Goal: Task Accomplishment & Management: Manage account settings

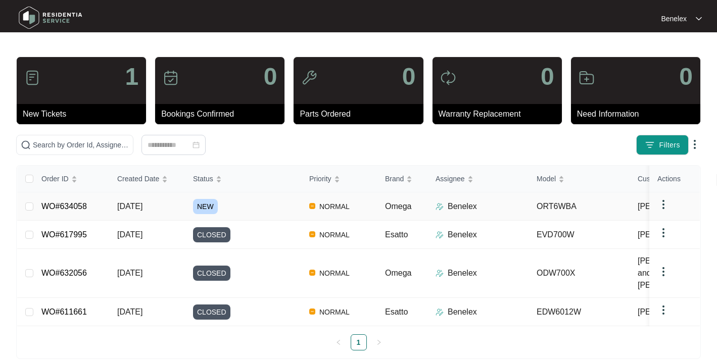
click at [203, 206] on span "NEW" at bounding box center [205, 206] width 25 height 15
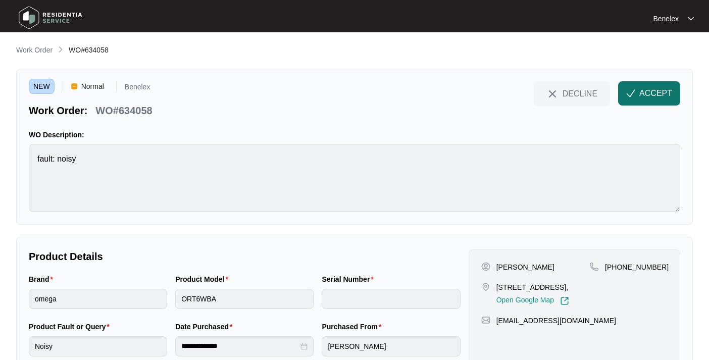
click at [651, 96] on span "ACCEPT" at bounding box center [656, 93] width 33 height 12
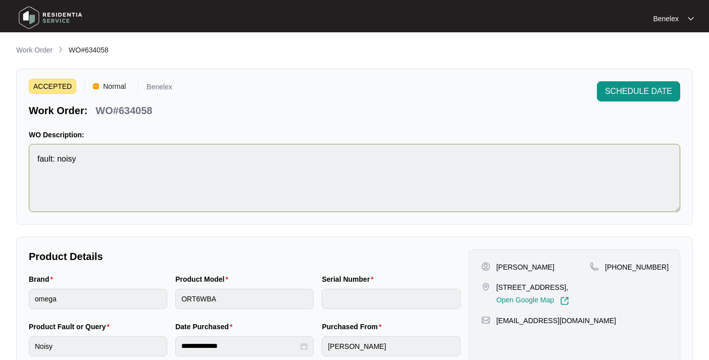
scroll to position [48, 0]
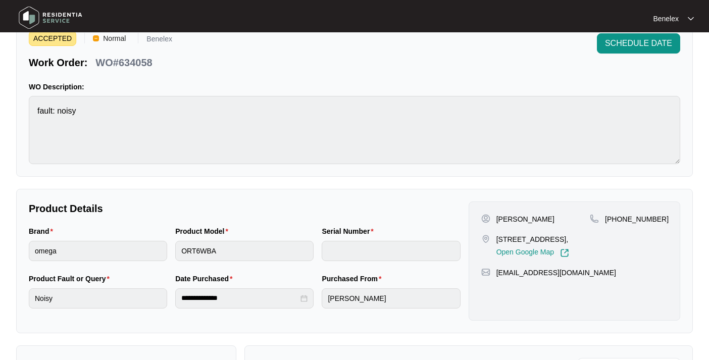
drag, startPoint x: 497, startPoint y: 219, endPoint x: 554, endPoint y: 220, distance: 56.6
click at [559, 220] on div "[PERSON_NAME]" at bounding box center [535, 219] width 109 height 10
copy p "[PERSON_NAME]"
drag, startPoint x: 618, startPoint y: 217, endPoint x: 652, endPoint y: 218, distance: 33.9
click at [652, 218] on p "[PHONE_NUMBER]" at bounding box center [637, 219] width 64 height 10
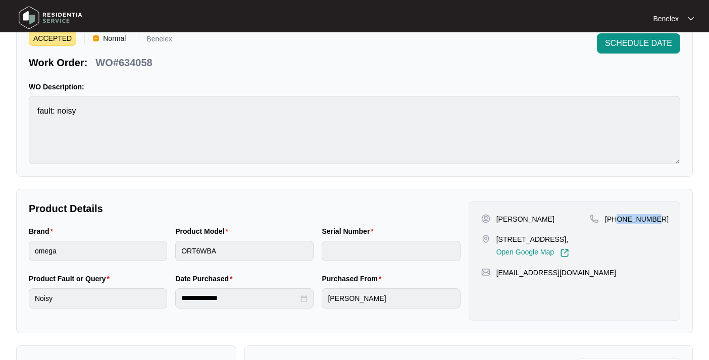
copy p "438898824"
drag, startPoint x: 497, startPoint y: 237, endPoint x: 575, endPoint y: 255, distance: 79.8
click at [569, 245] on p "[STREET_ADDRESS]," at bounding box center [533, 239] width 73 height 10
copy p "[STREET_ADDRESS],"
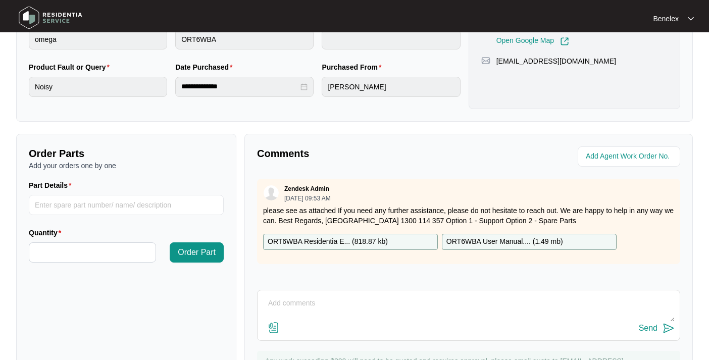
scroll to position [306, 0]
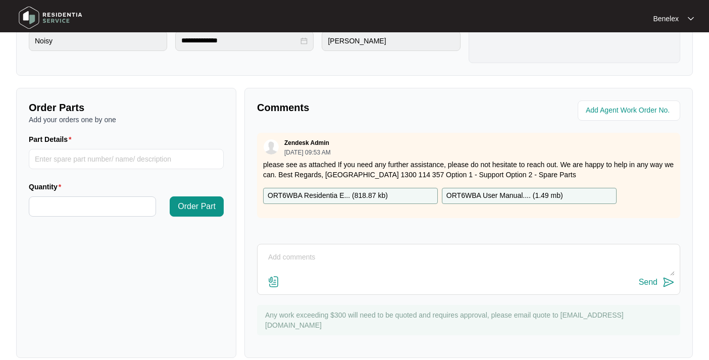
click at [492, 192] on p "ORT6WBA User Manual.... ( 1.49 mb )" at bounding box center [505, 195] width 117 height 11
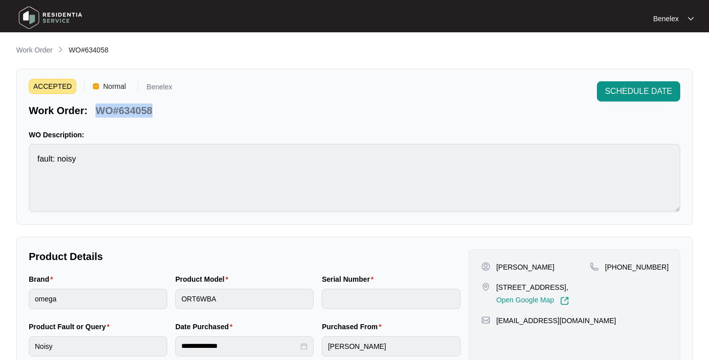
drag, startPoint x: 96, startPoint y: 109, endPoint x: 151, endPoint y: 110, distance: 55.1
click at [151, 110] on p "WO#634058" at bounding box center [123, 111] width 57 height 14
copy p "WO#634058"
